Goal: Task Accomplishment & Management: Manage account settings

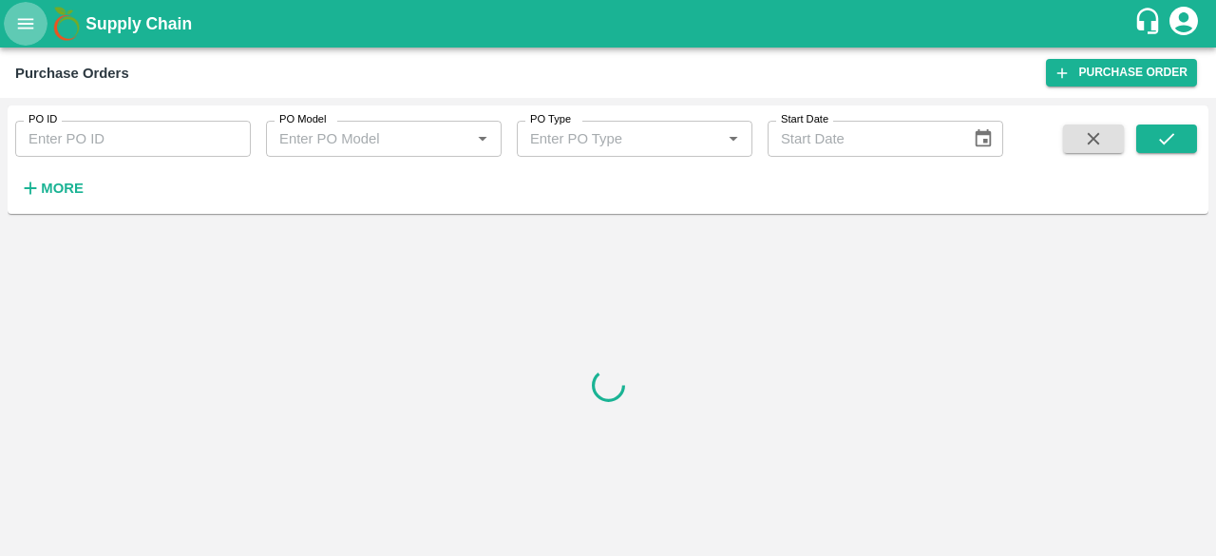
click at [23, 28] on icon "open drawer" at bounding box center [26, 23] width 16 height 10
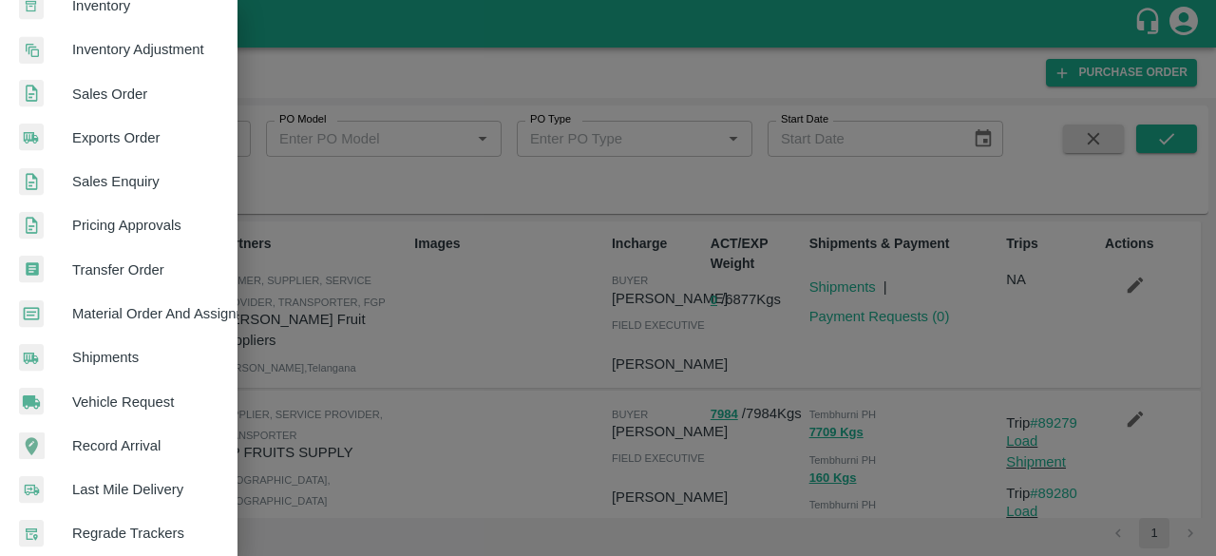
scroll to position [526, 0]
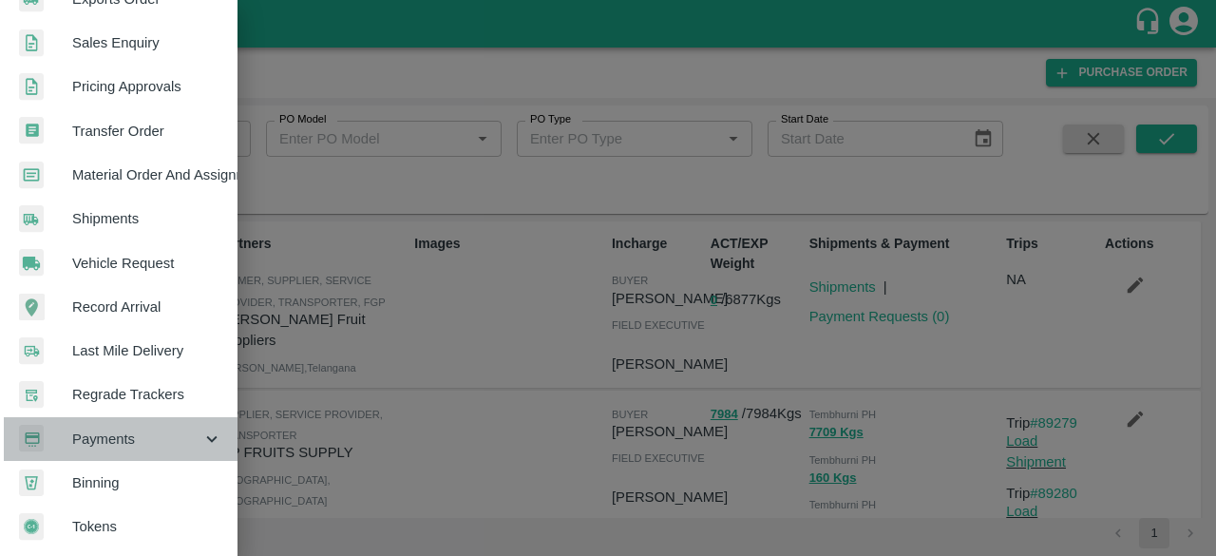
click at [177, 429] on span "Payments" at bounding box center [136, 439] width 129 height 21
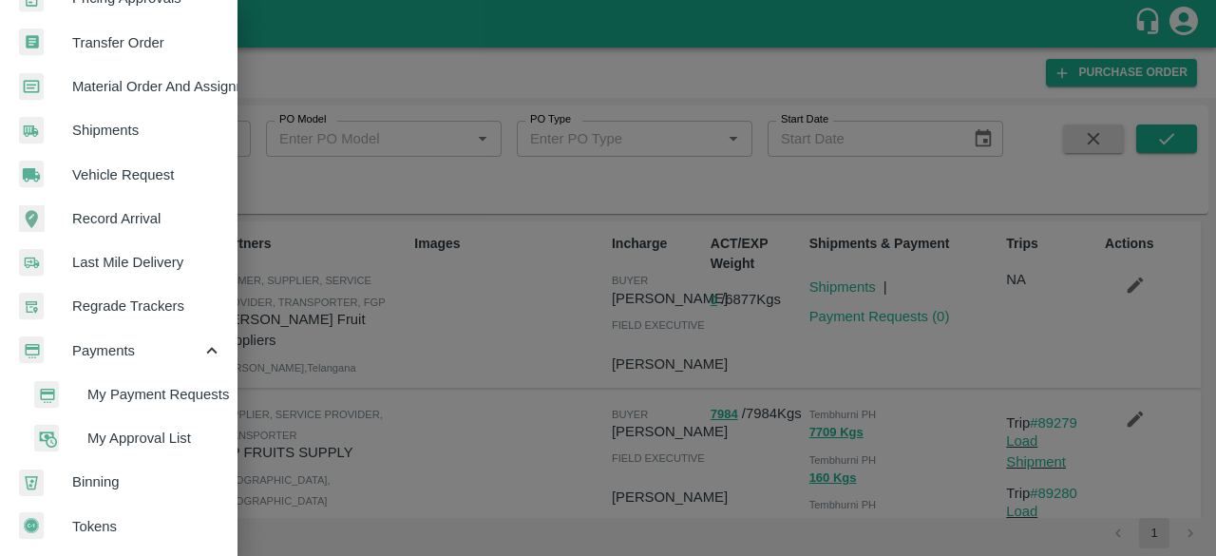
click at [178, 428] on span "My Approval List" at bounding box center [154, 438] width 135 height 21
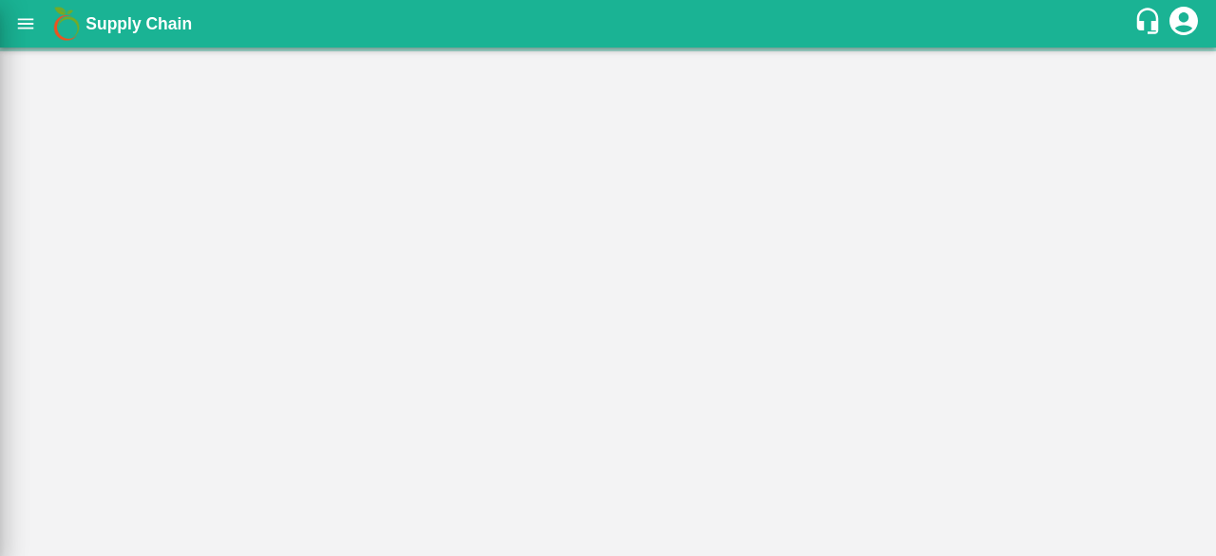
scroll to position [606, 0]
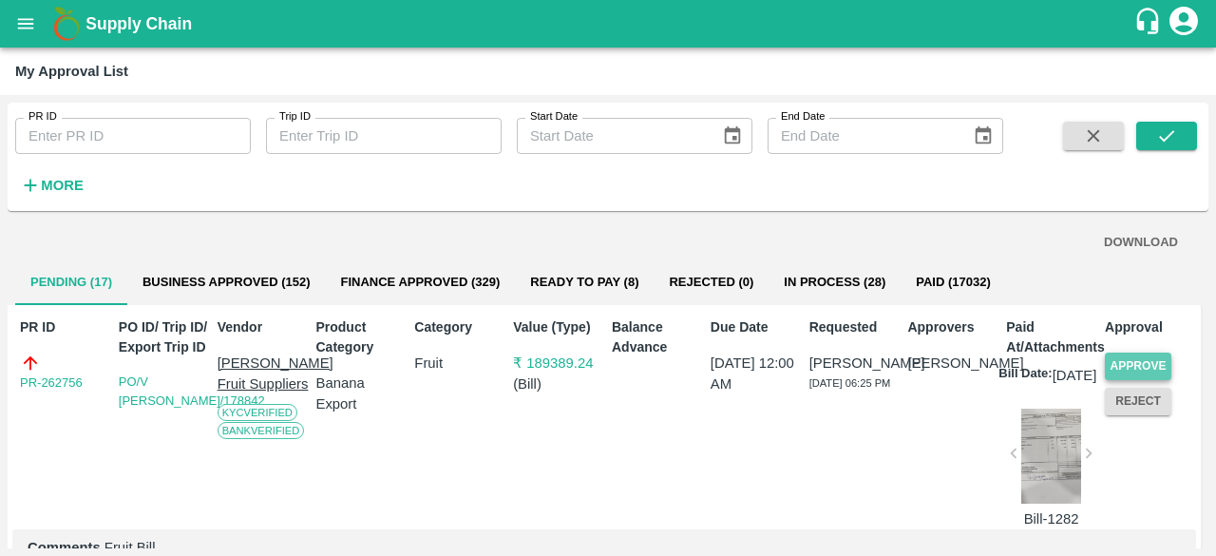
click at [1149, 366] on button "Approve" at bounding box center [1138, 367] width 67 height 28
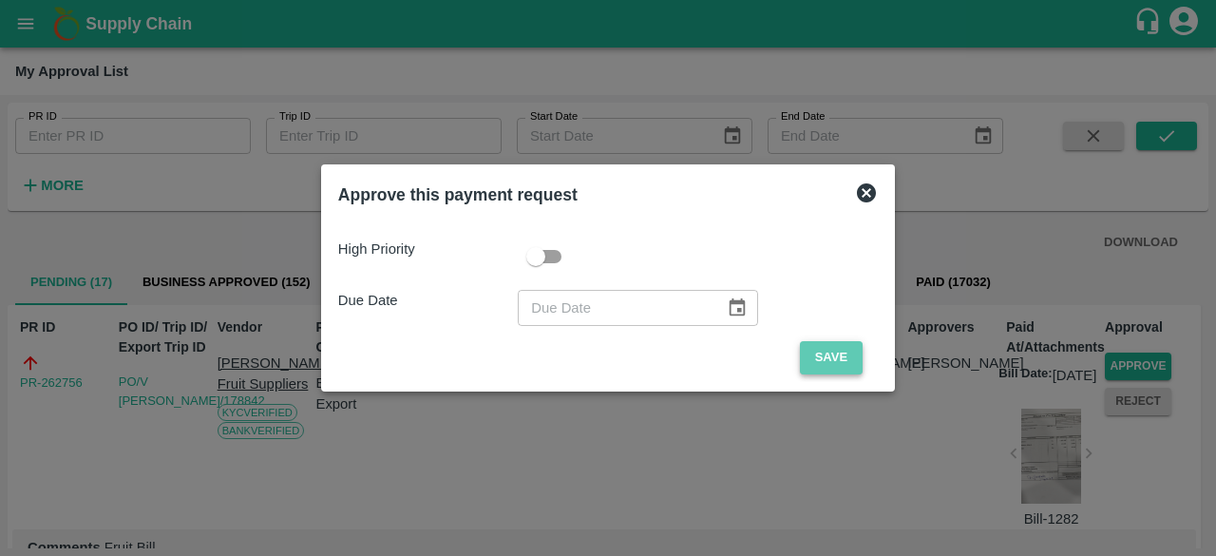
click at [840, 362] on button "Save" at bounding box center [831, 357] width 63 height 33
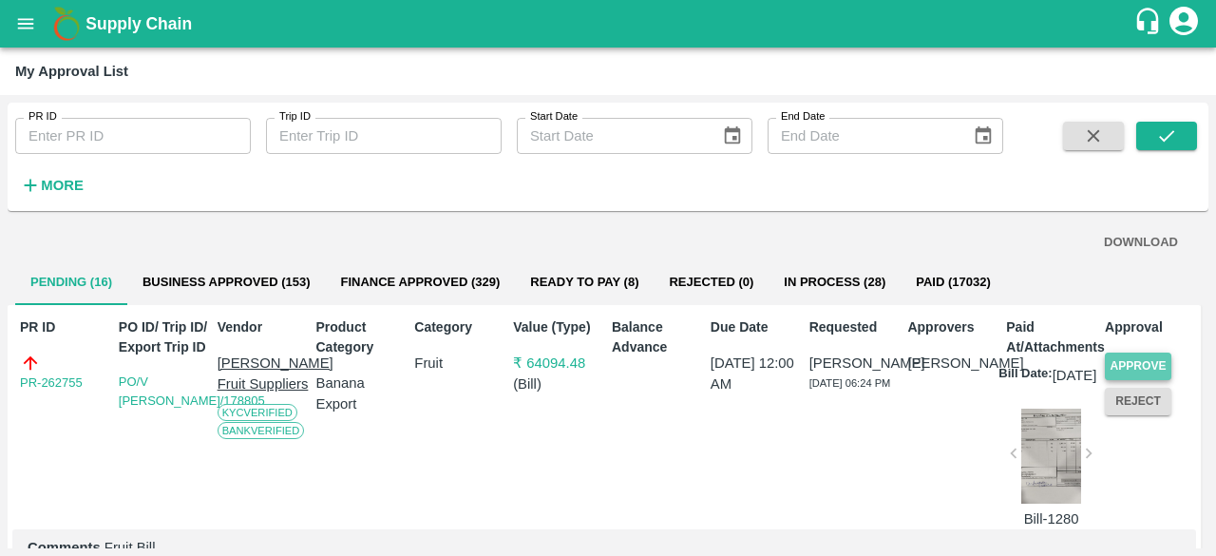
click at [1139, 361] on button "Approve" at bounding box center [1138, 367] width 67 height 28
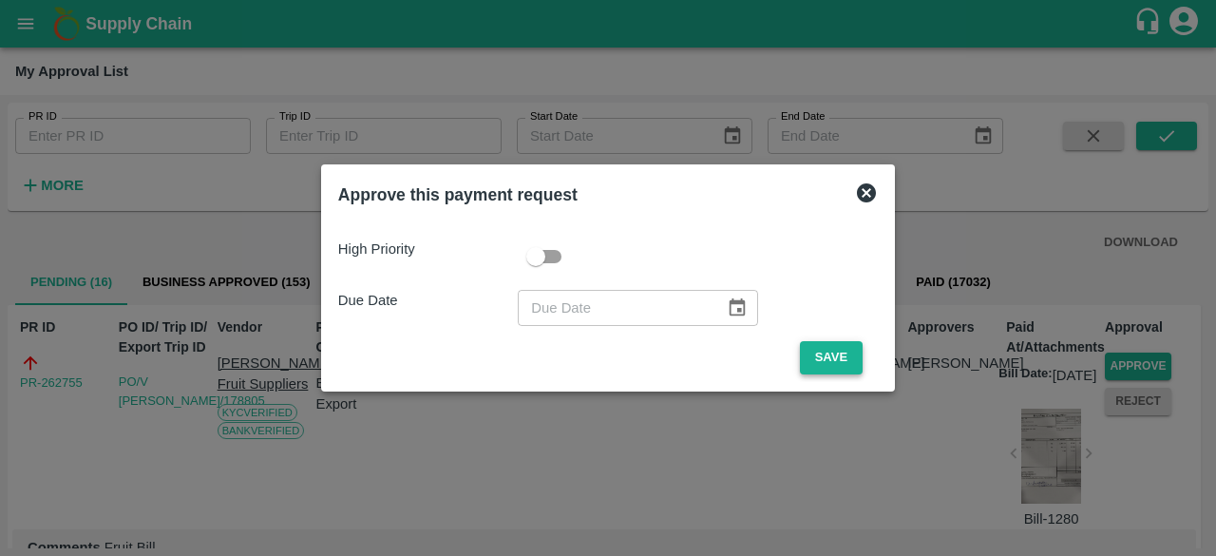
click at [825, 355] on button "Save" at bounding box center [831, 357] width 63 height 33
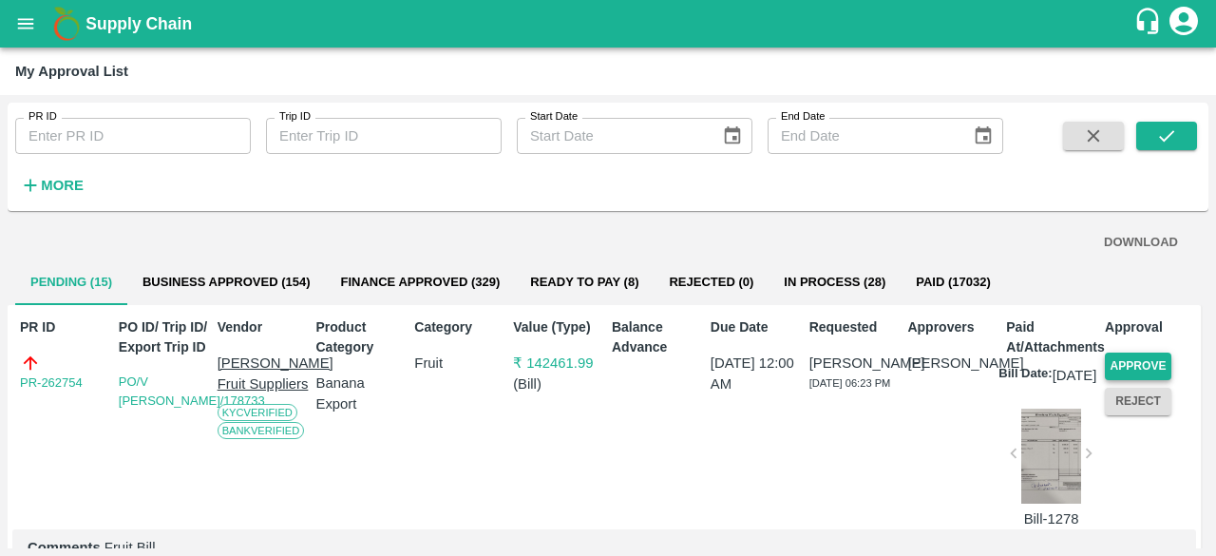
click at [1138, 360] on button "Approve" at bounding box center [1138, 367] width 67 height 28
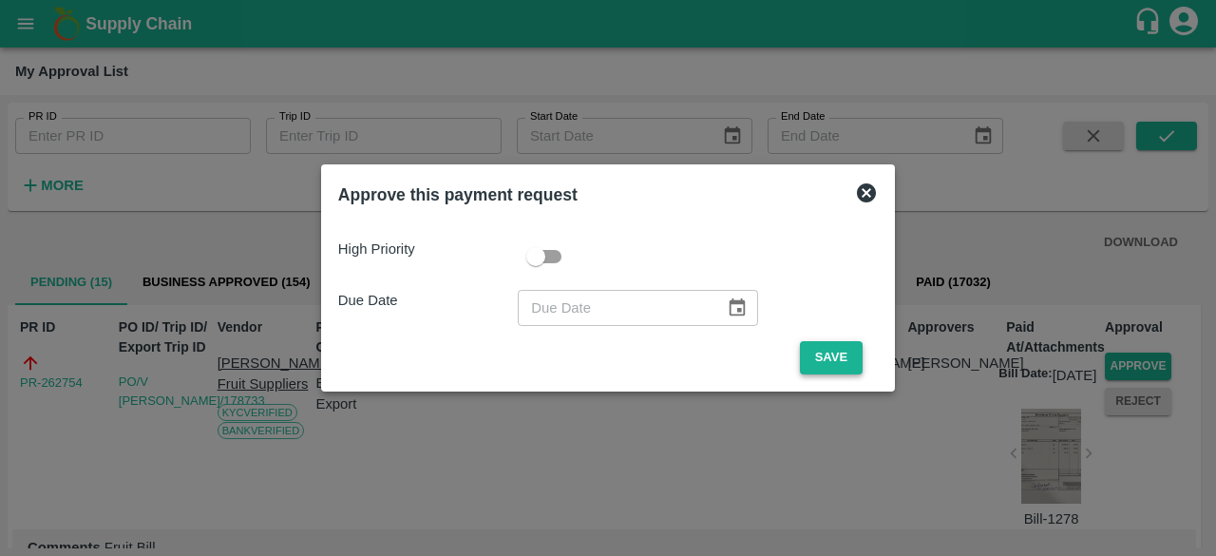
click at [833, 358] on button "Save" at bounding box center [831, 357] width 63 height 33
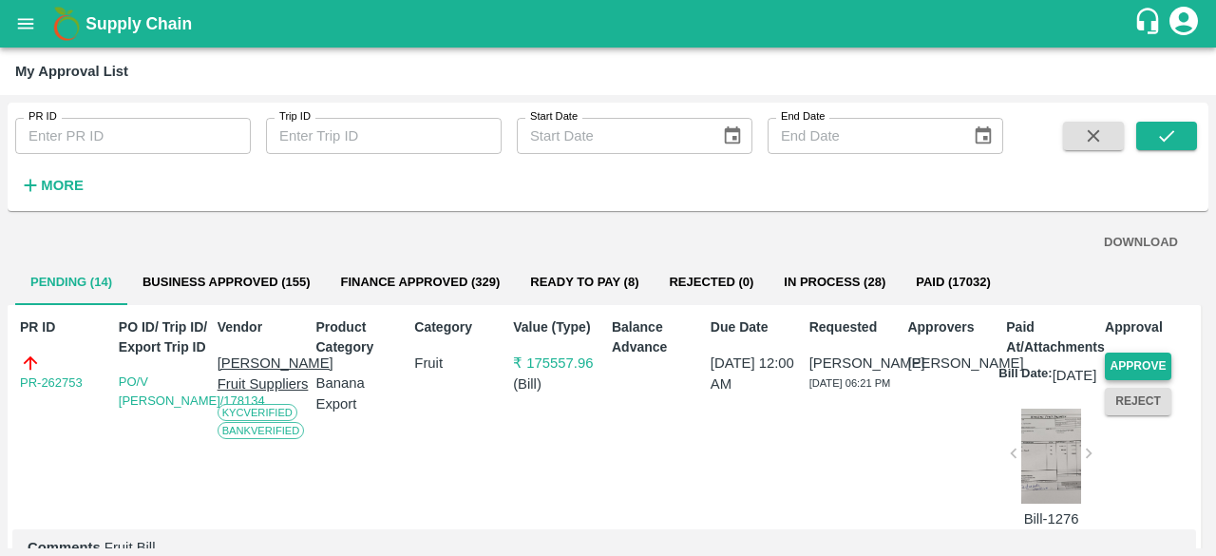
click at [1132, 354] on button "Approve" at bounding box center [1138, 367] width 67 height 28
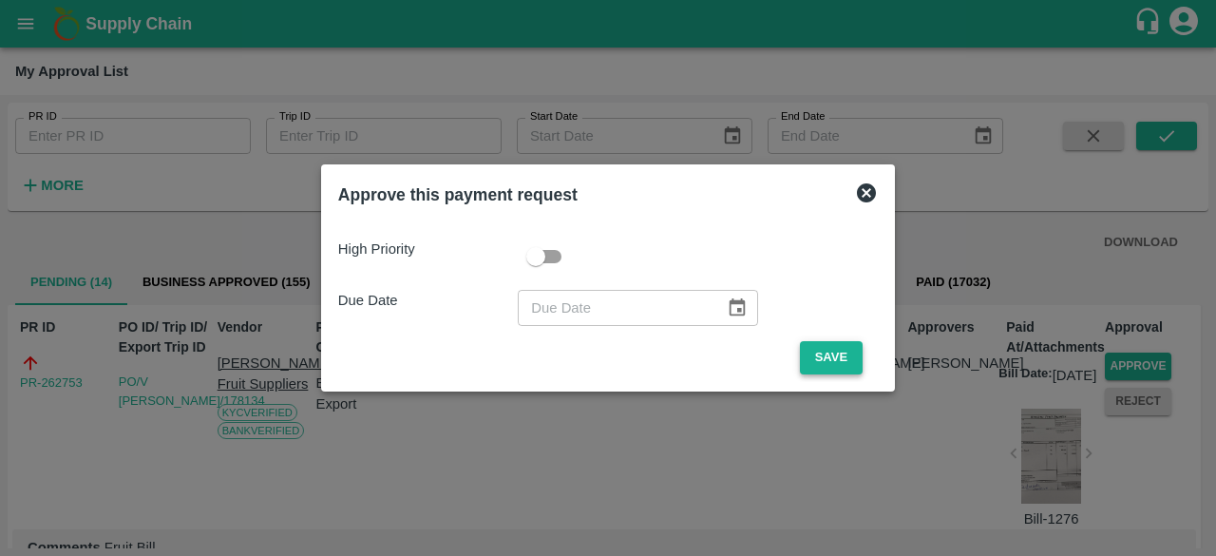
click at [818, 360] on button "Save" at bounding box center [831, 357] width 63 height 33
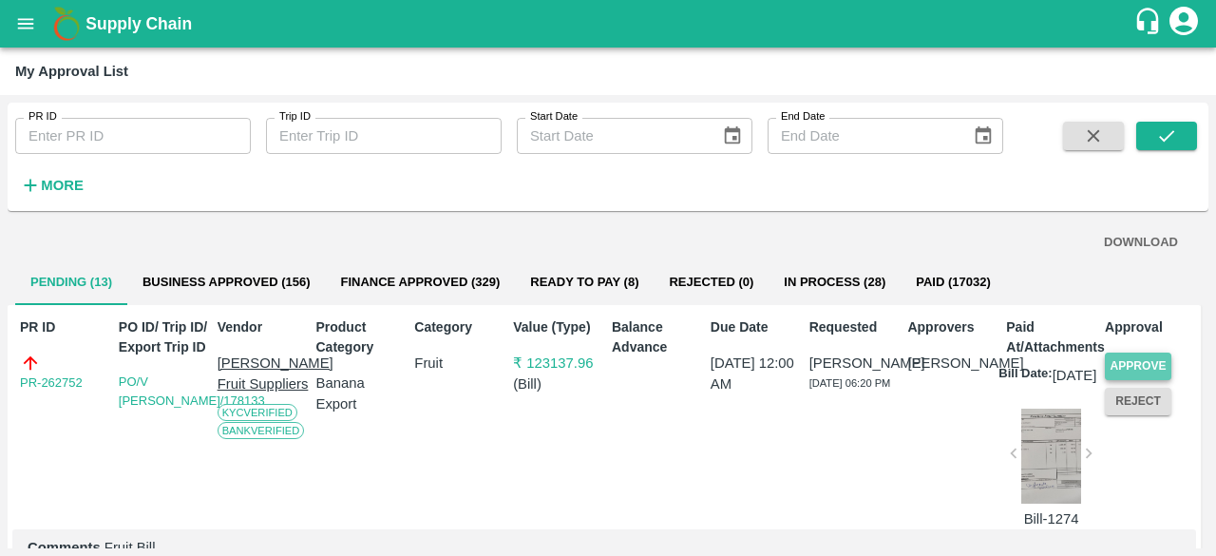
click at [1149, 355] on button "Approve" at bounding box center [1138, 367] width 67 height 28
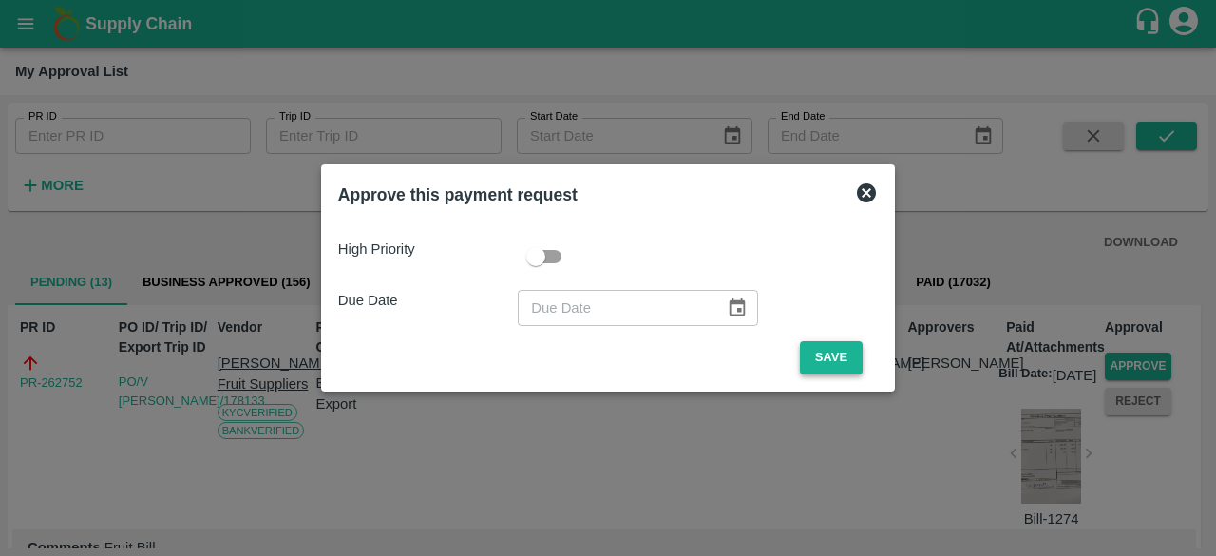
click at [814, 357] on button "Save" at bounding box center [831, 357] width 63 height 33
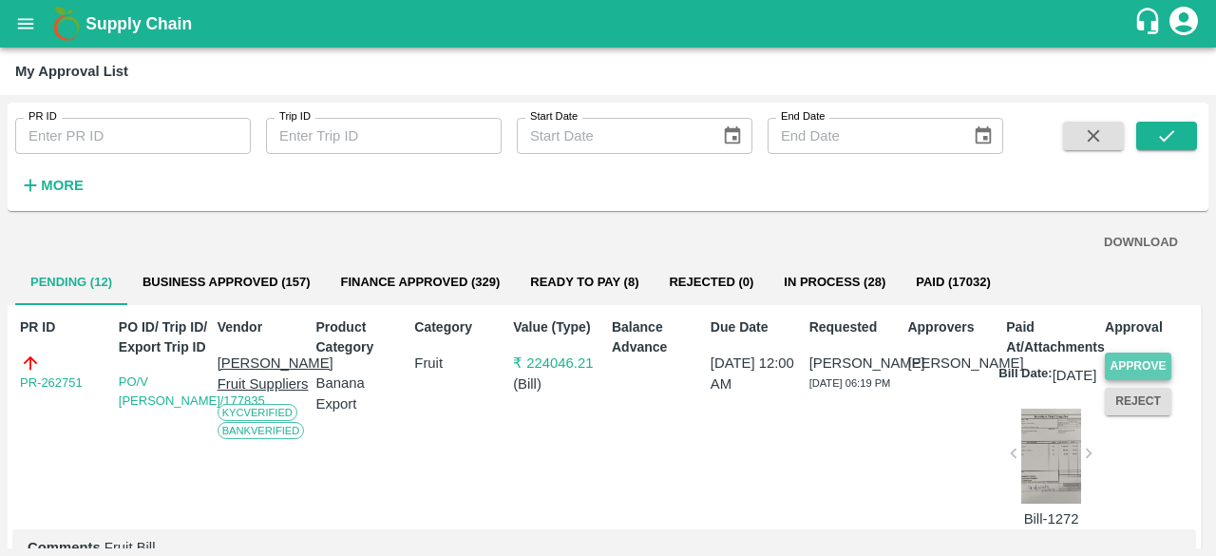
click at [1124, 362] on button "Approve" at bounding box center [1138, 367] width 67 height 28
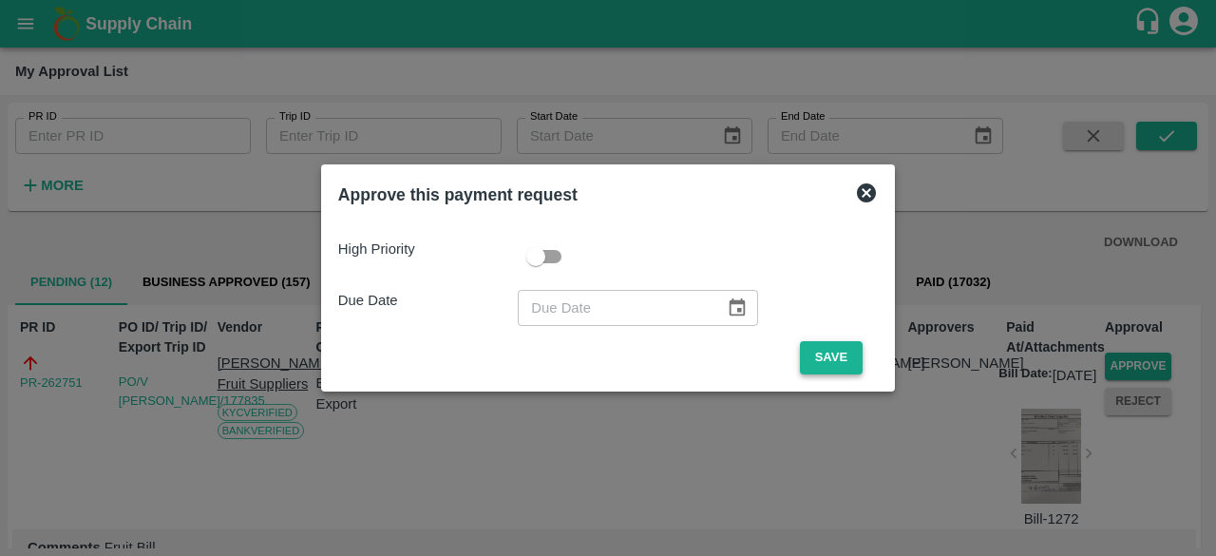
click at [821, 359] on button "Save" at bounding box center [831, 357] width 63 height 33
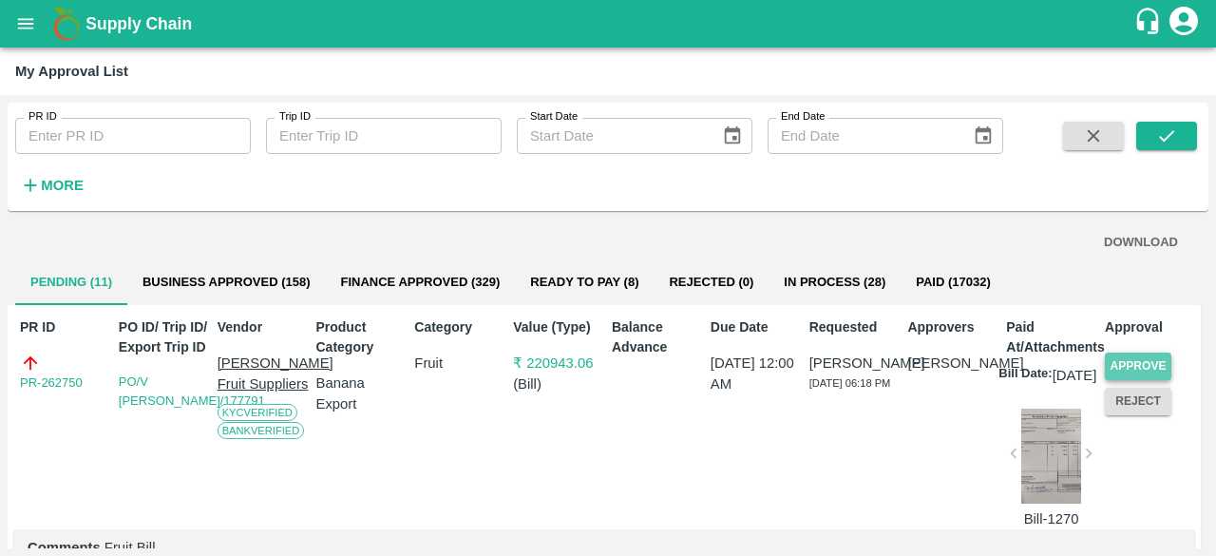
click at [1124, 363] on button "Approve" at bounding box center [1138, 367] width 67 height 28
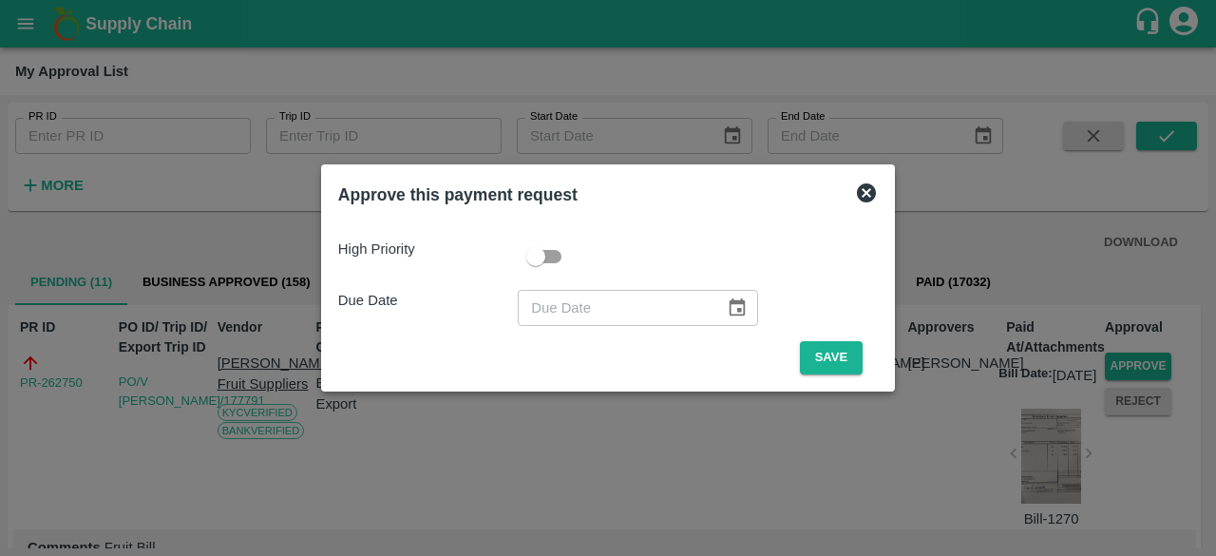
click at [794, 363] on span "Save" at bounding box center [831, 357] width 93 height 33
click at [822, 360] on button "Save" at bounding box center [831, 357] width 63 height 33
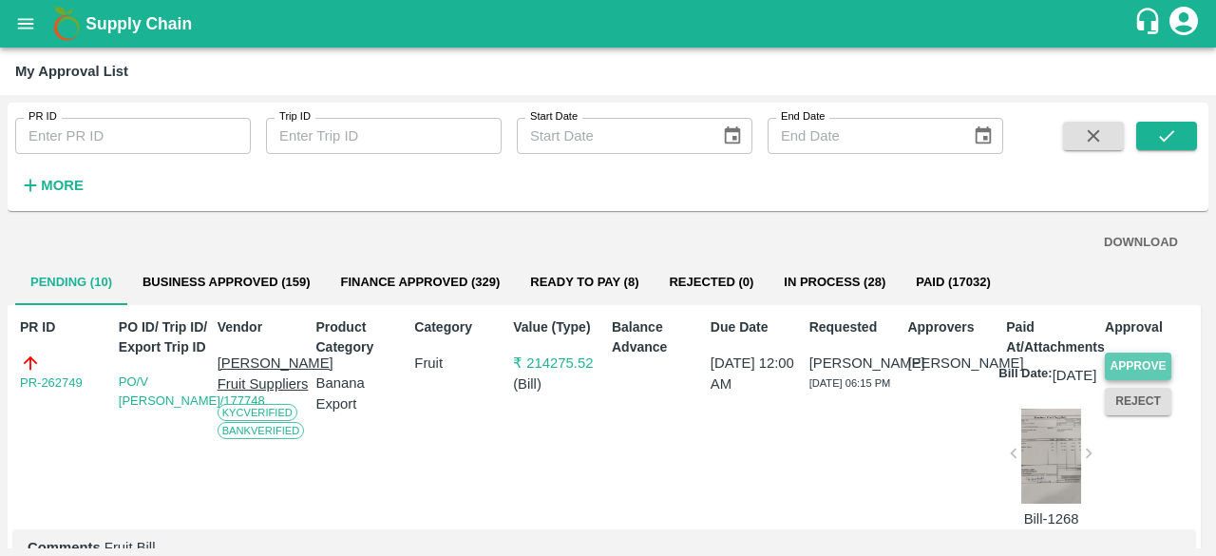
click at [1129, 362] on button "Approve" at bounding box center [1138, 367] width 67 height 28
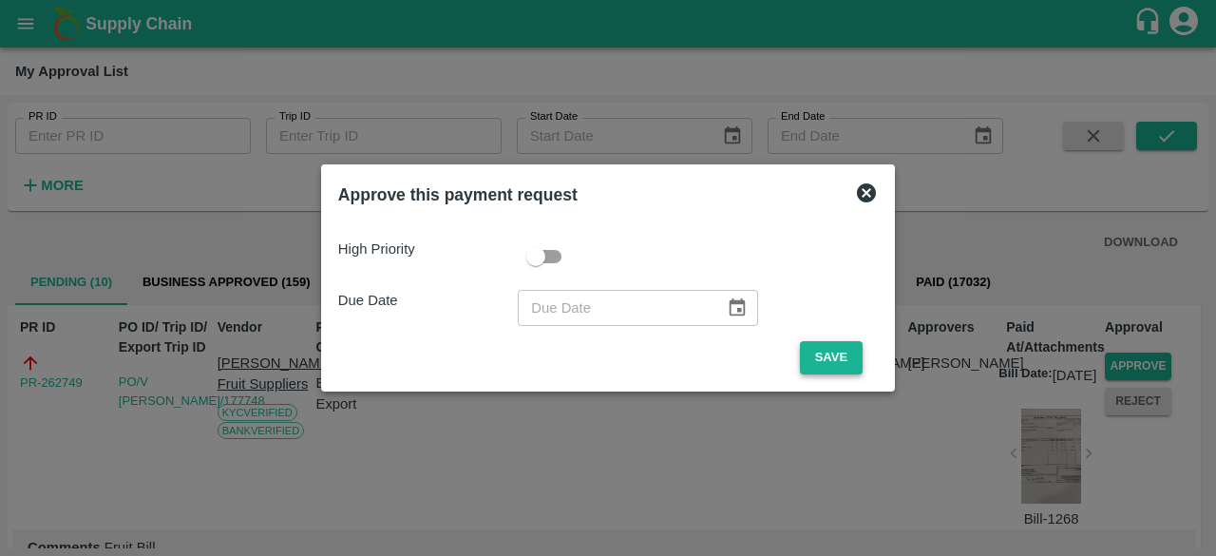
click at [817, 358] on button "Save" at bounding box center [831, 357] width 63 height 33
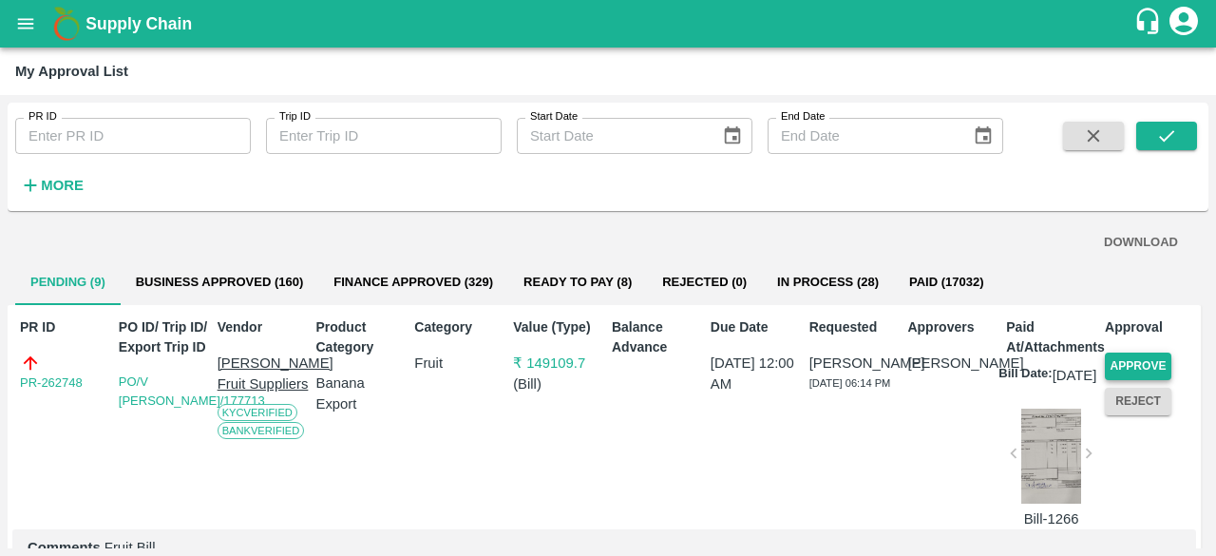
click at [1126, 362] on button "Approve" at bounding box center [1138, 367] width 67 height 28
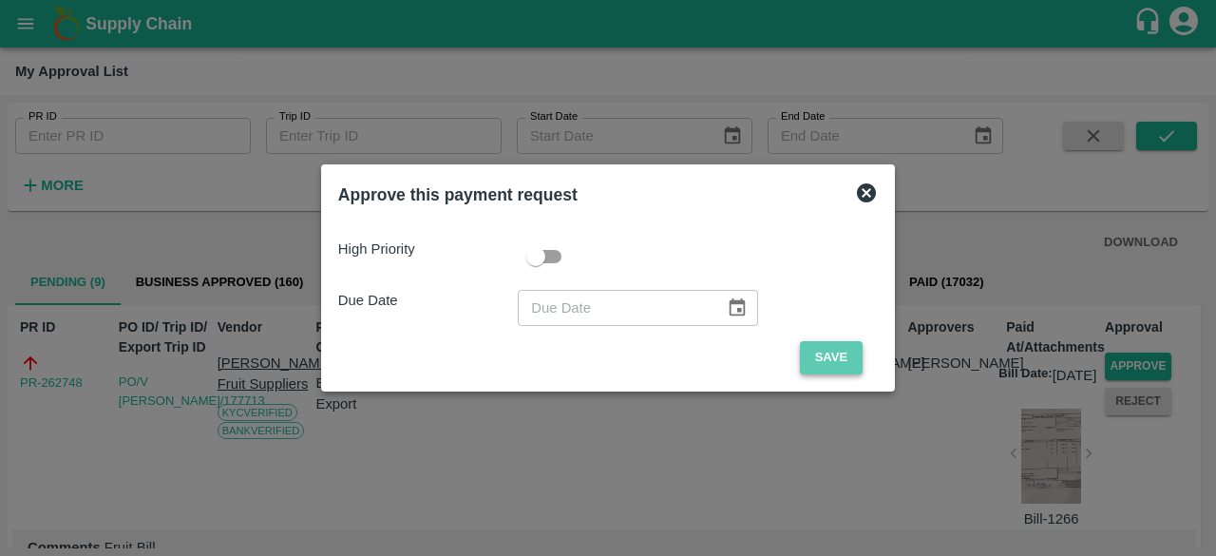
click at [824, 351] on button "Save" at bounding box center [831, 357] width 63 height 33
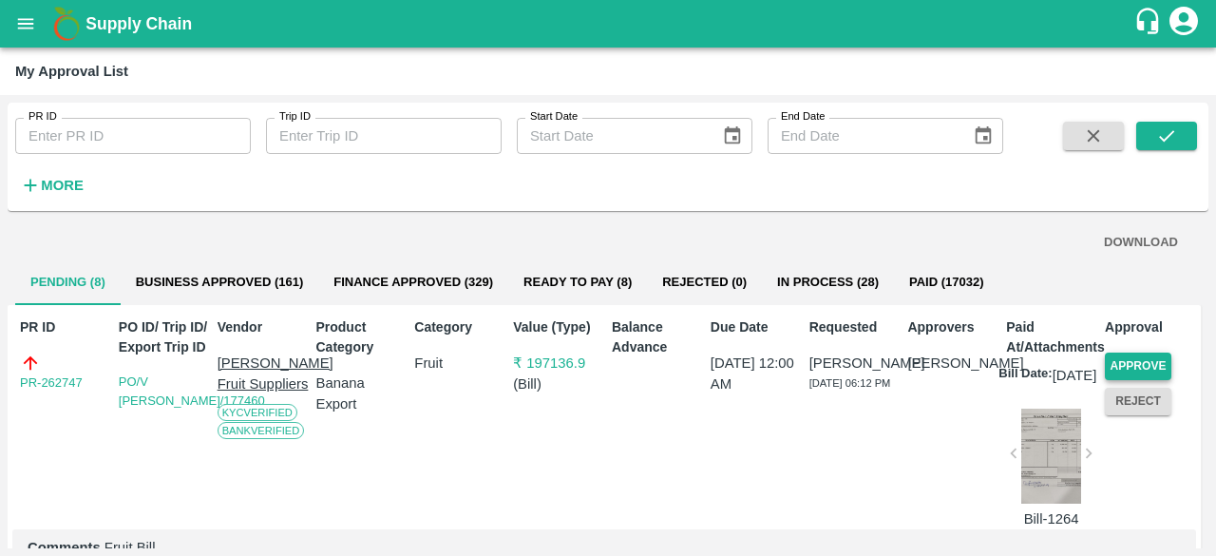
click at [1139, 364] on button "Approve" at bounding box center [1138, 367] width 67 height 28
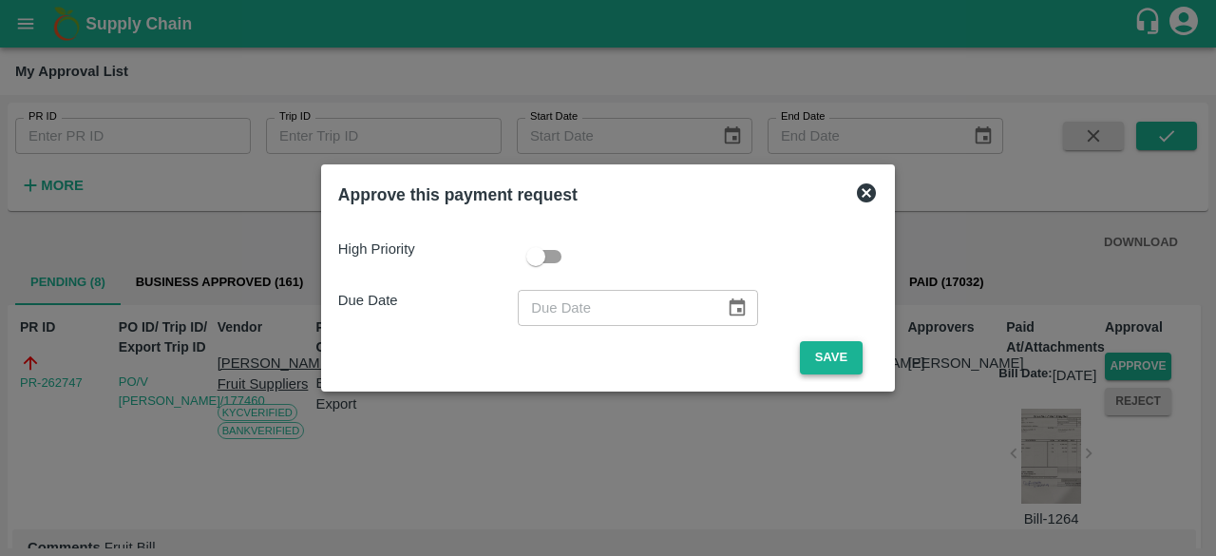
click at [823, 361] on button "Save" at bounding box center [831, 357] width 63 height 33
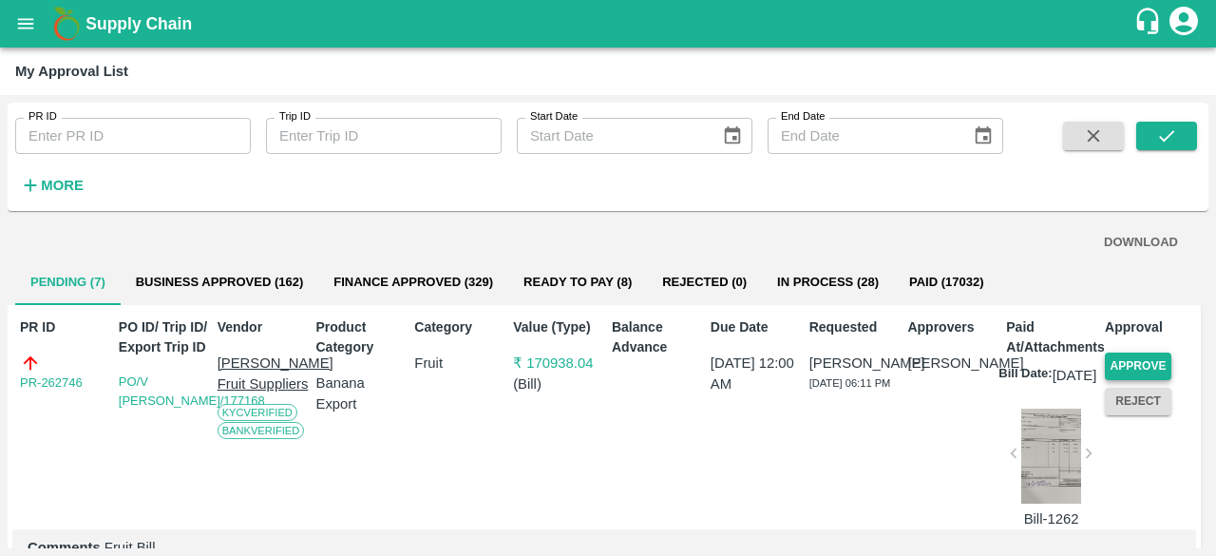
click at [1127, 361] on button "Approve" at bounding box center [1138, 367] width 67 height 28
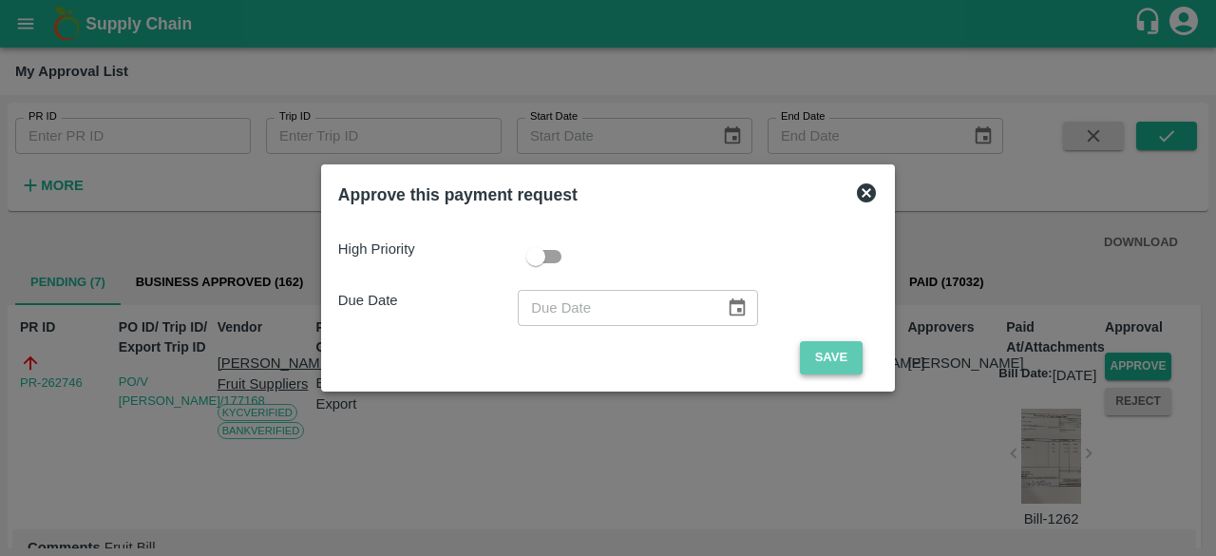
click at [836, 360] on button "Save" at bounding box center [831, 357] width 63 height 33
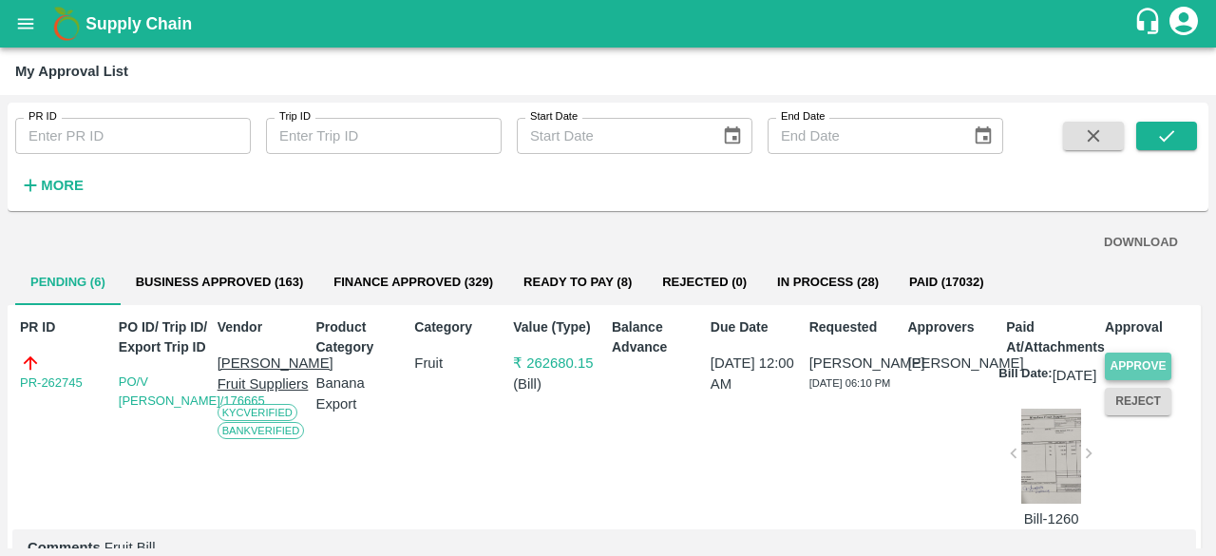
click at [1115, 365] on button "Approve" at bounding box center [1138, 367] width 67 height 28
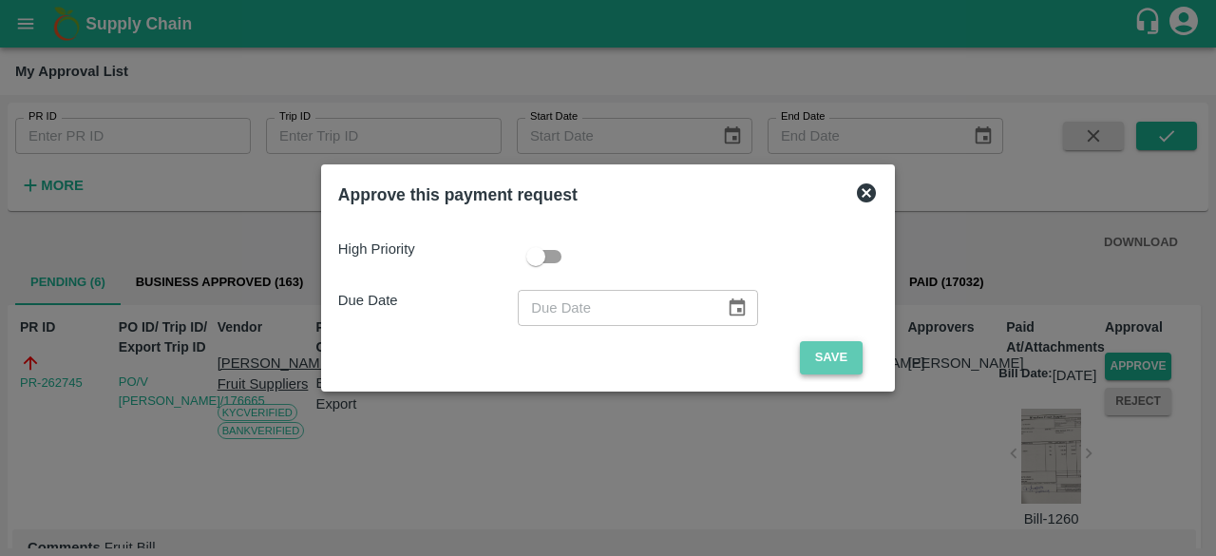
click at [827, 362] on button "Save" at bounding box center [831, 357] width 63 height 33
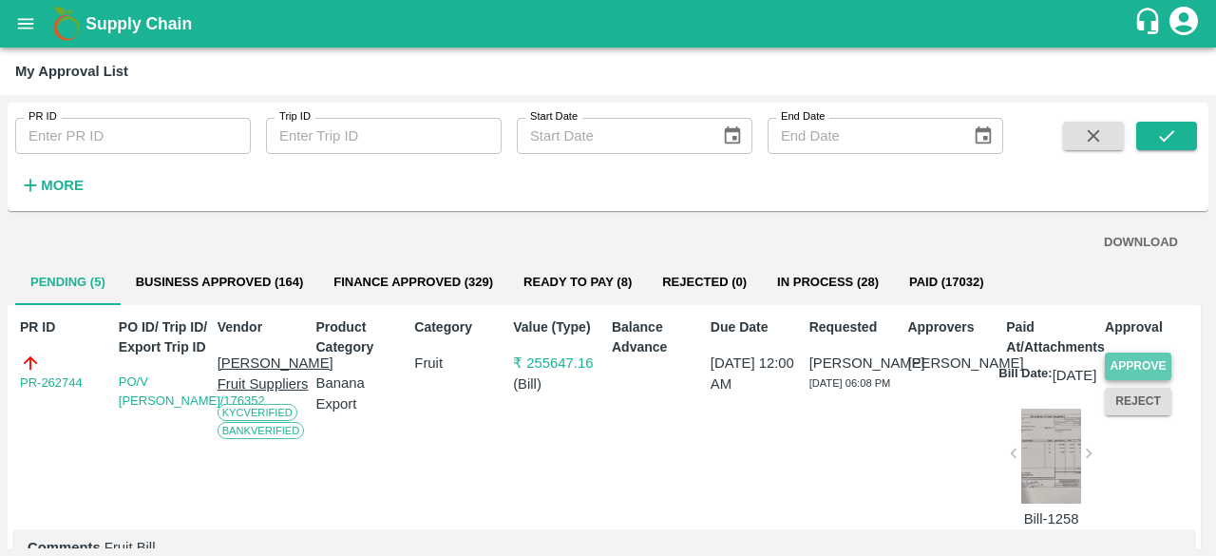
click at [1139, 362] on button "Approve" at bounding box center [1138, 367] width 67 height 28
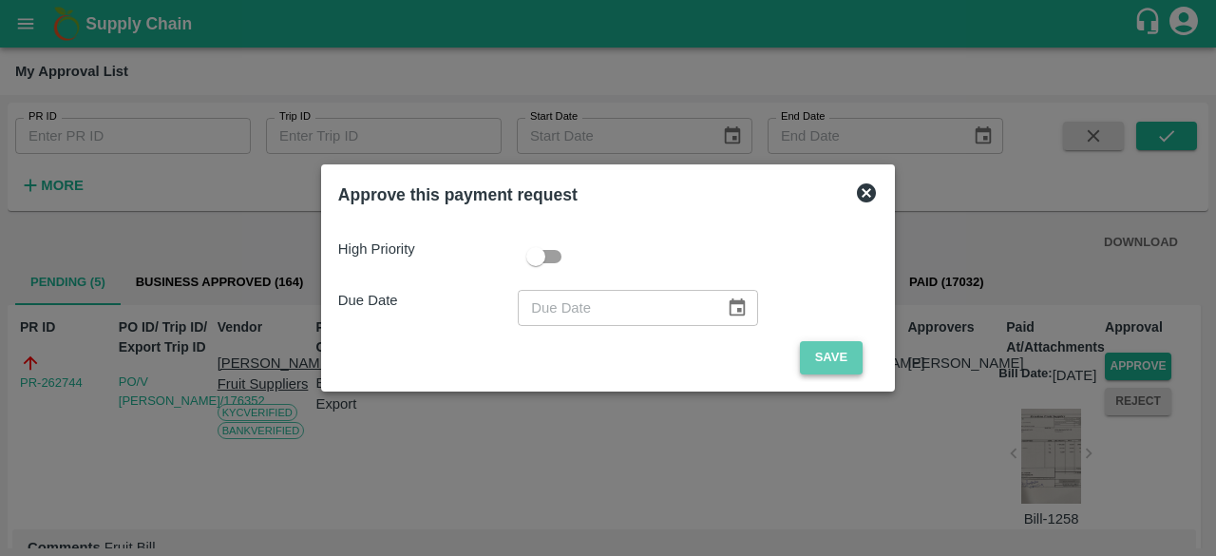
click at [833, 361] on button "Save" at bounding box center [831, 357] width 63 height 33
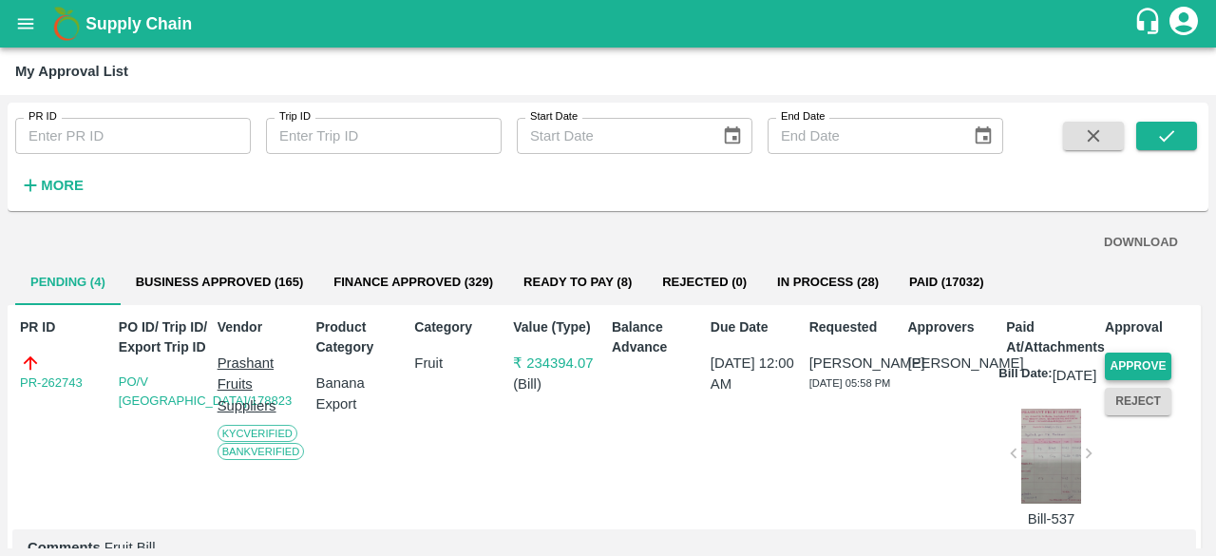
click at [1162, 363] on div "Approve Reject" at bounding box center [1147, 380] width 99 height 70
click at [1148, 366] on button "Approve" at bounding box center [1138, 367] width 67 height 28
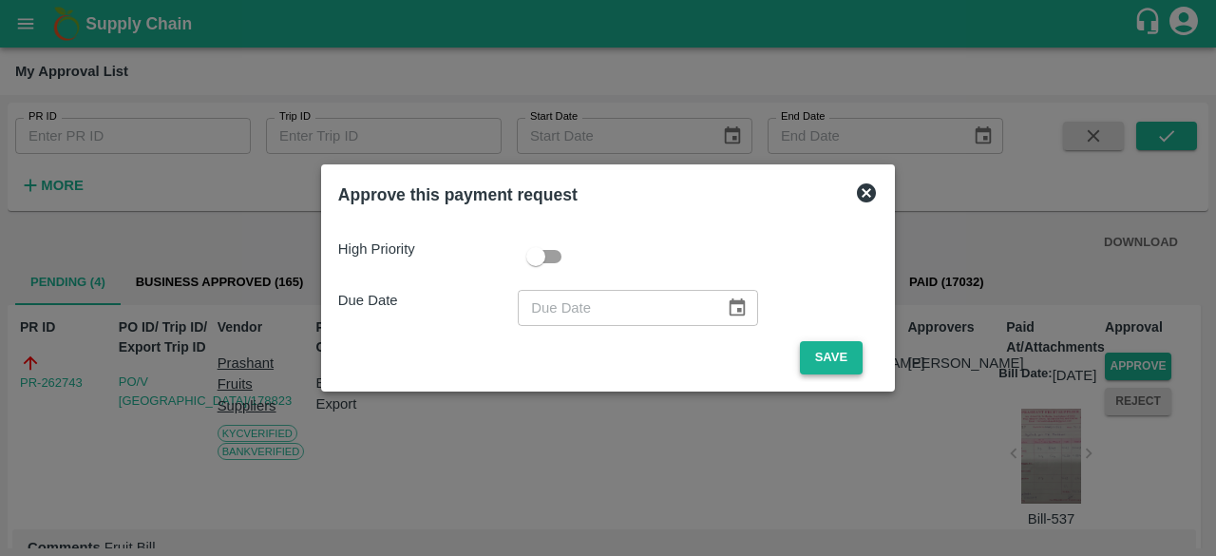
click at [820, 362] on button "Save" at bounding box center [831, 357] width 63 height 33
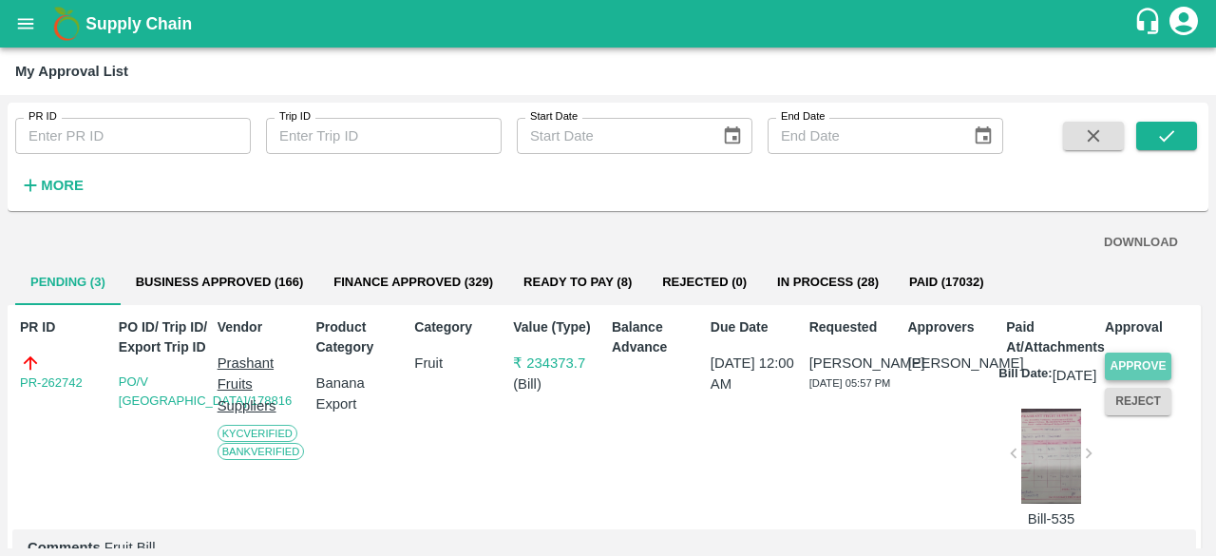
click at [1148, 366] on button "Approve" at bounding box center [1138, 367] width 67 height 28
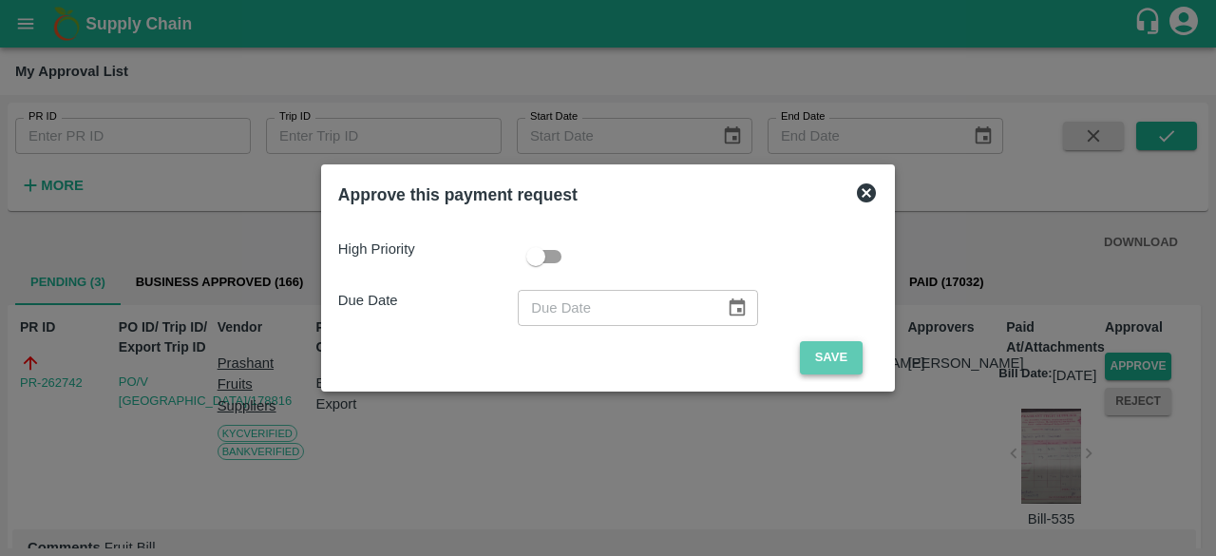
click at [813, 349] on button "Save" at bounding box center [831, 357] width 63 height 33
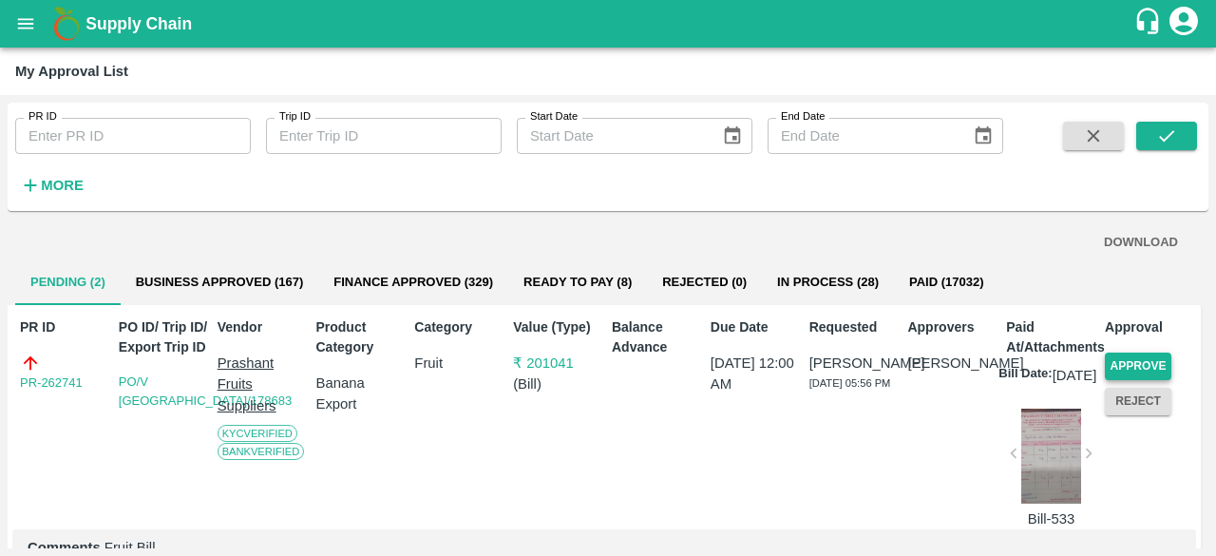
click at [1150, 363] on button "Approve" at bounding box center [1138, 367] width 67 height 28
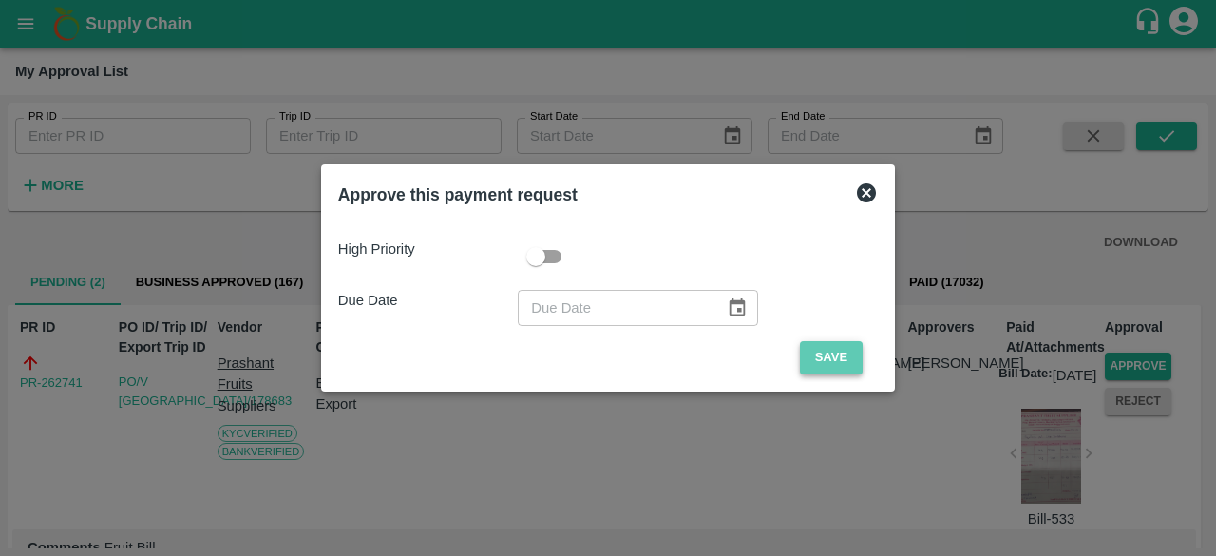
click at [839, 353] on button "Save" at bounding box center [831, 357] width 63 height 33
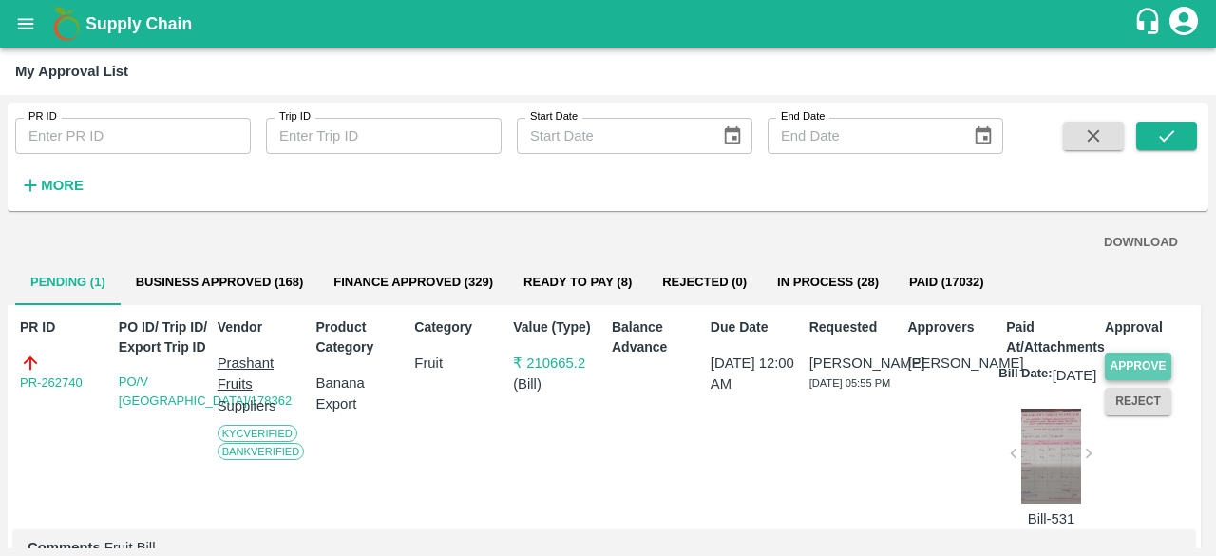
click at [1151, 359] on button "Approve" at bounding box center [1138, 367] width 67 height 28
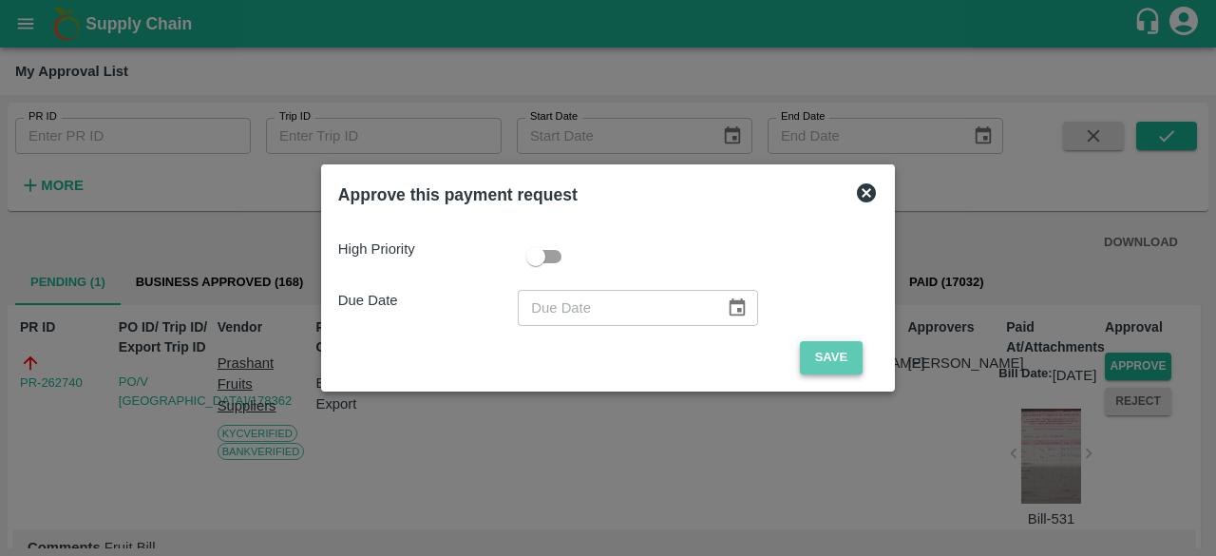
click at [834, 363] on button "Save" at bounding box center [831, 357] width 63 height 33
